Goal: Information Seeking & Learning: Find specific fact

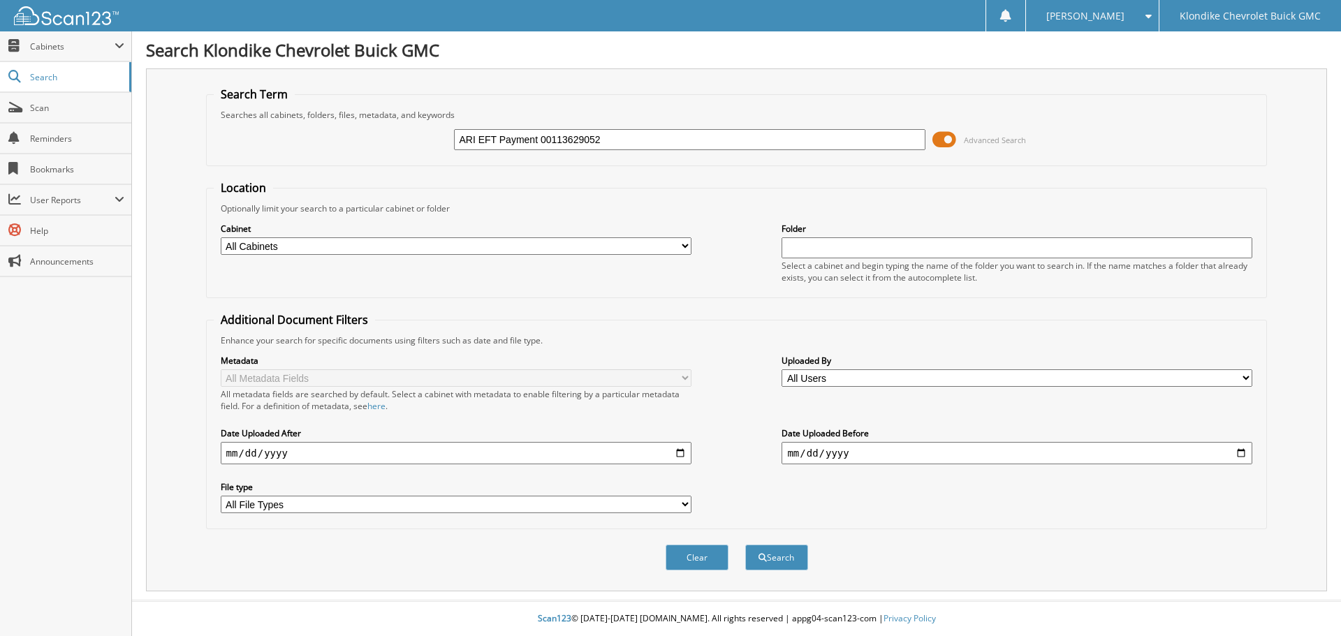
type input "ARI EFT Payment 00113629052"
click at [745, 545] on button "Search" at bounding box center [776, 558] width 63 height 26
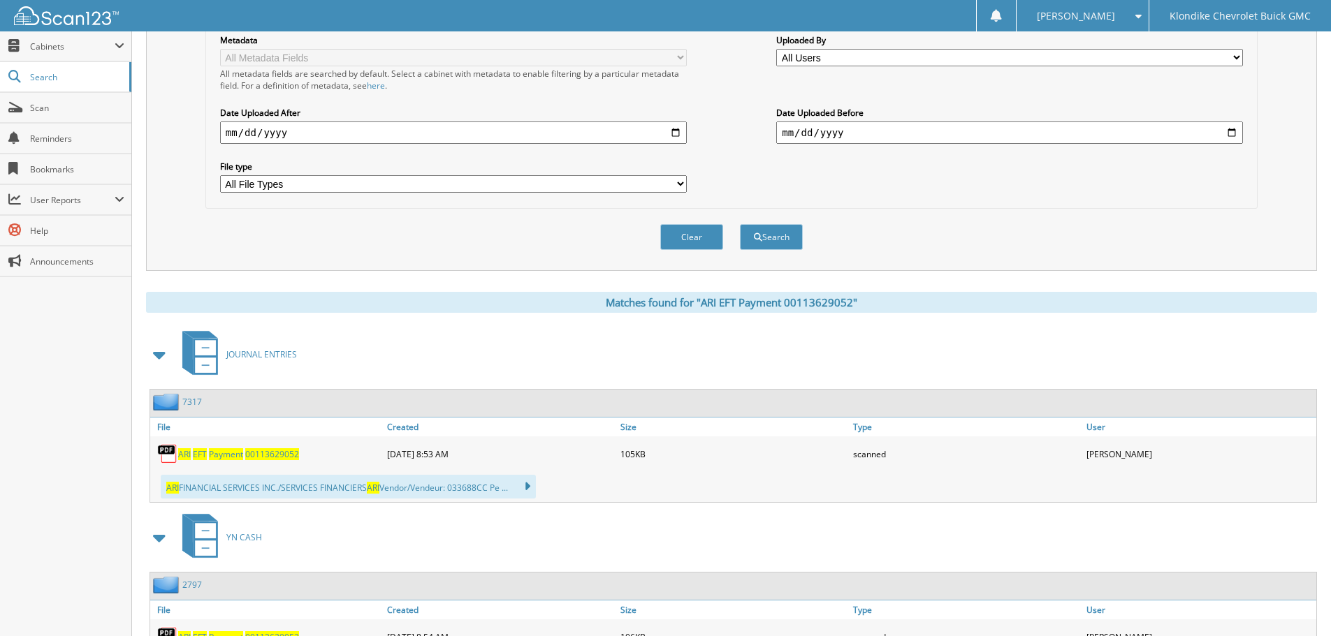
scroll to position [413, 0]
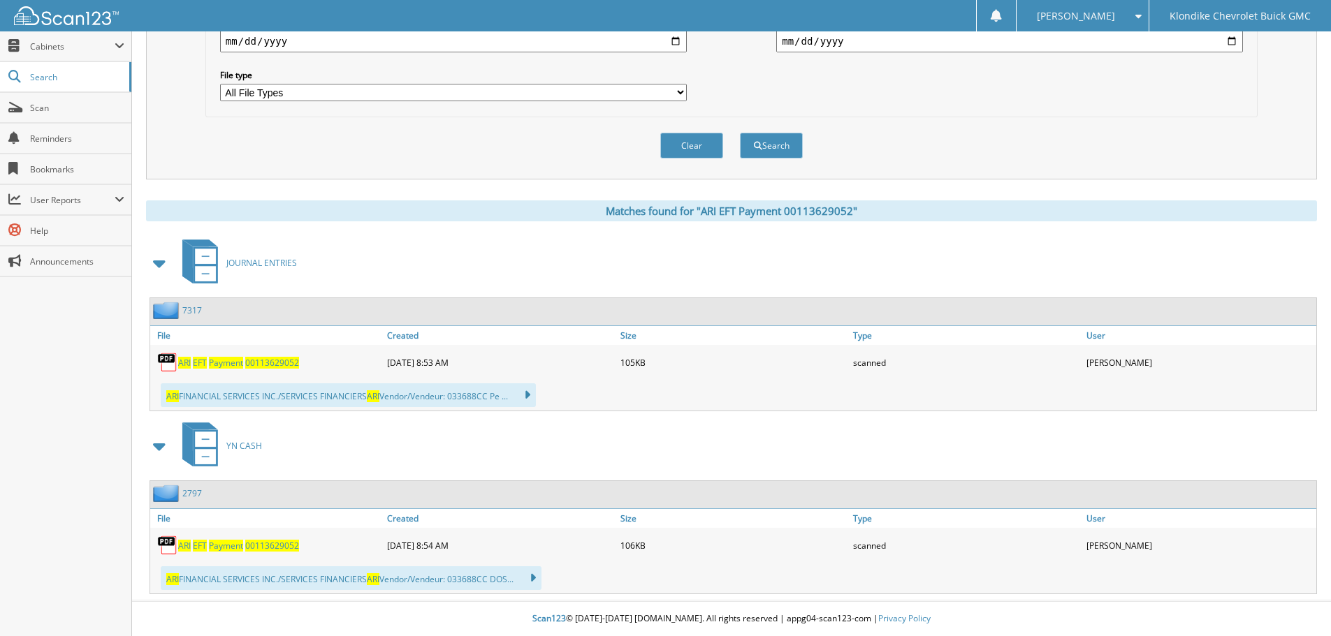
click at [214, 361] on span "Payment" at bounding box center [226, 363] width 34 height 12
click at [166, 307] on img at bounding box center [167, 310] width 29 height 17
click at [167, 339] on link "File" at bounding box center [266, 335] width 233 height 19
click at [207, 360] on link "ARI EFT Payment 00113629052" at bounding box center [238, 363] width 121 height 12
click at [249, 264] on span "JOURNAL ENTRIES" at bounding box center [261, 263] width 71 height 12
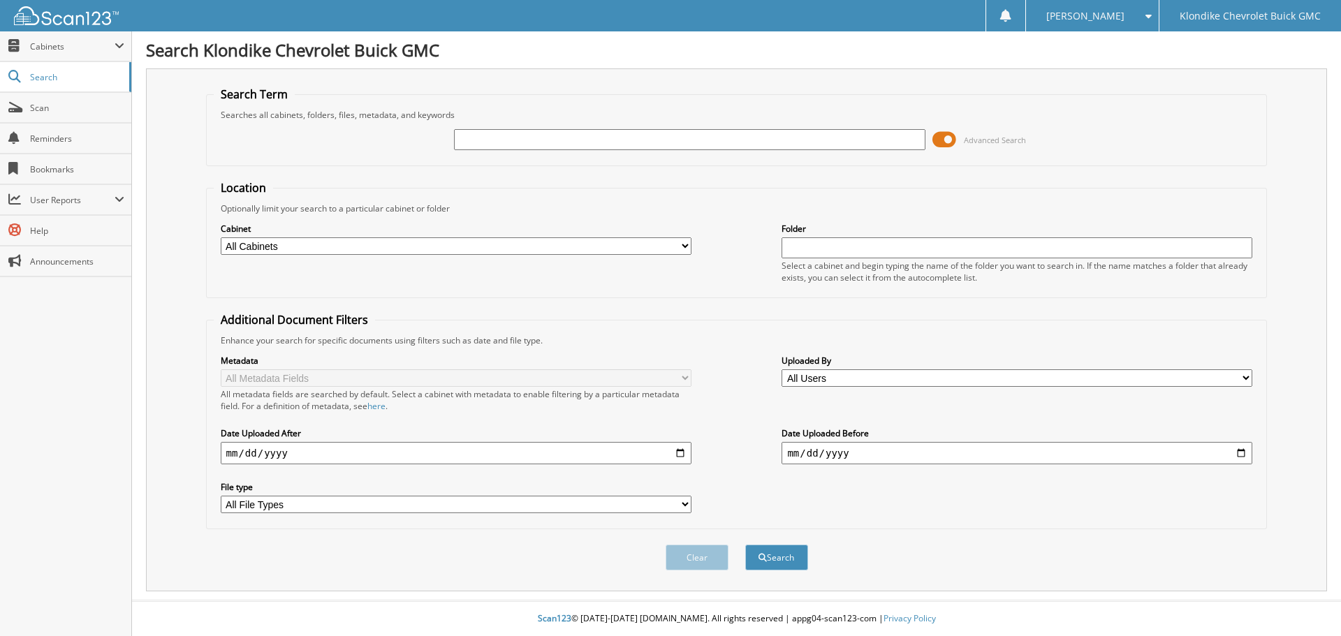
click at [569, 144] on input "text" at bounding box center [689, 139] width 471 height 21
click at [49, 38] on span "Cabinets" at bounding box center [65, 46] width 131 height 30
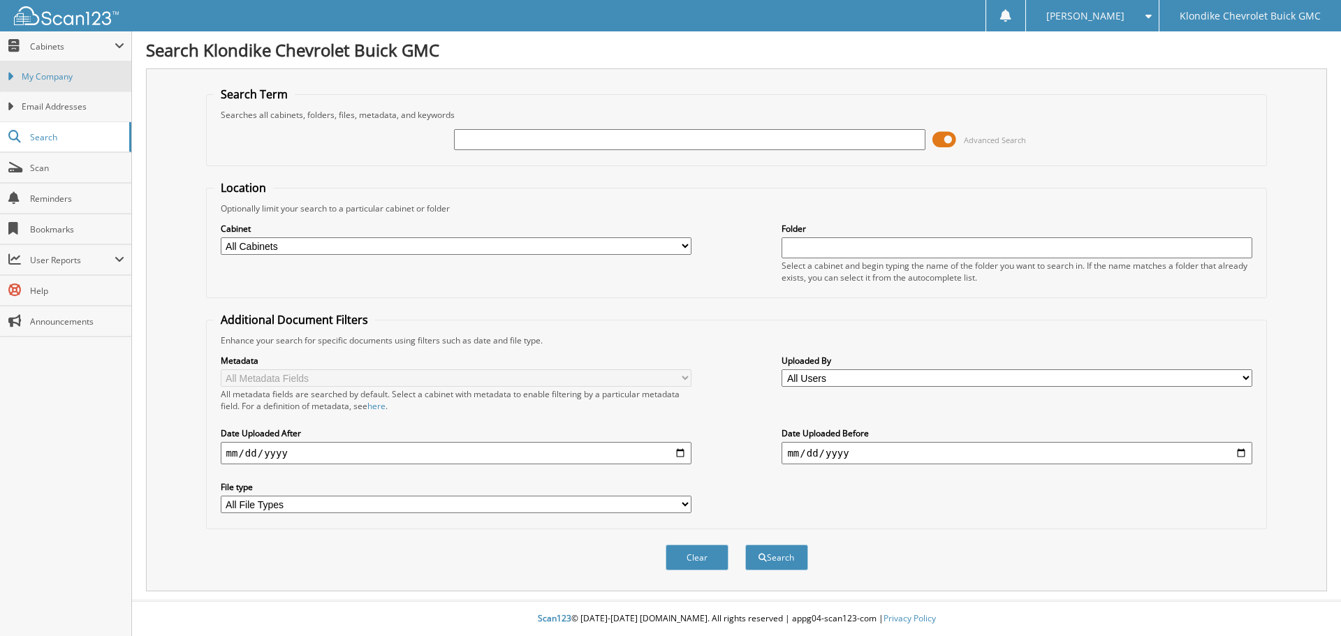
click at [55, 67] on link "My Company" at bounding box center [65, 76] width 131 height 30
